Goal: Navigation & Orientation: Go to known website

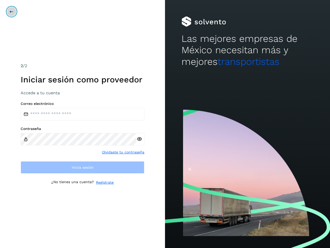
click at [12, 12] on icon at bounding box center [12, 12] width 4 height 4
click at [139, 139] on icon at bounding box center [139, 138] width 5 height 5
click at [123, 152] on link "Olvidaste tu contraseña" at bounding box center [123, 151] width 43 height 5
click at [105, 182] on link "Regístrate" at bounding box center [105, 182] width 18 height 5
